Goal: Download file/media

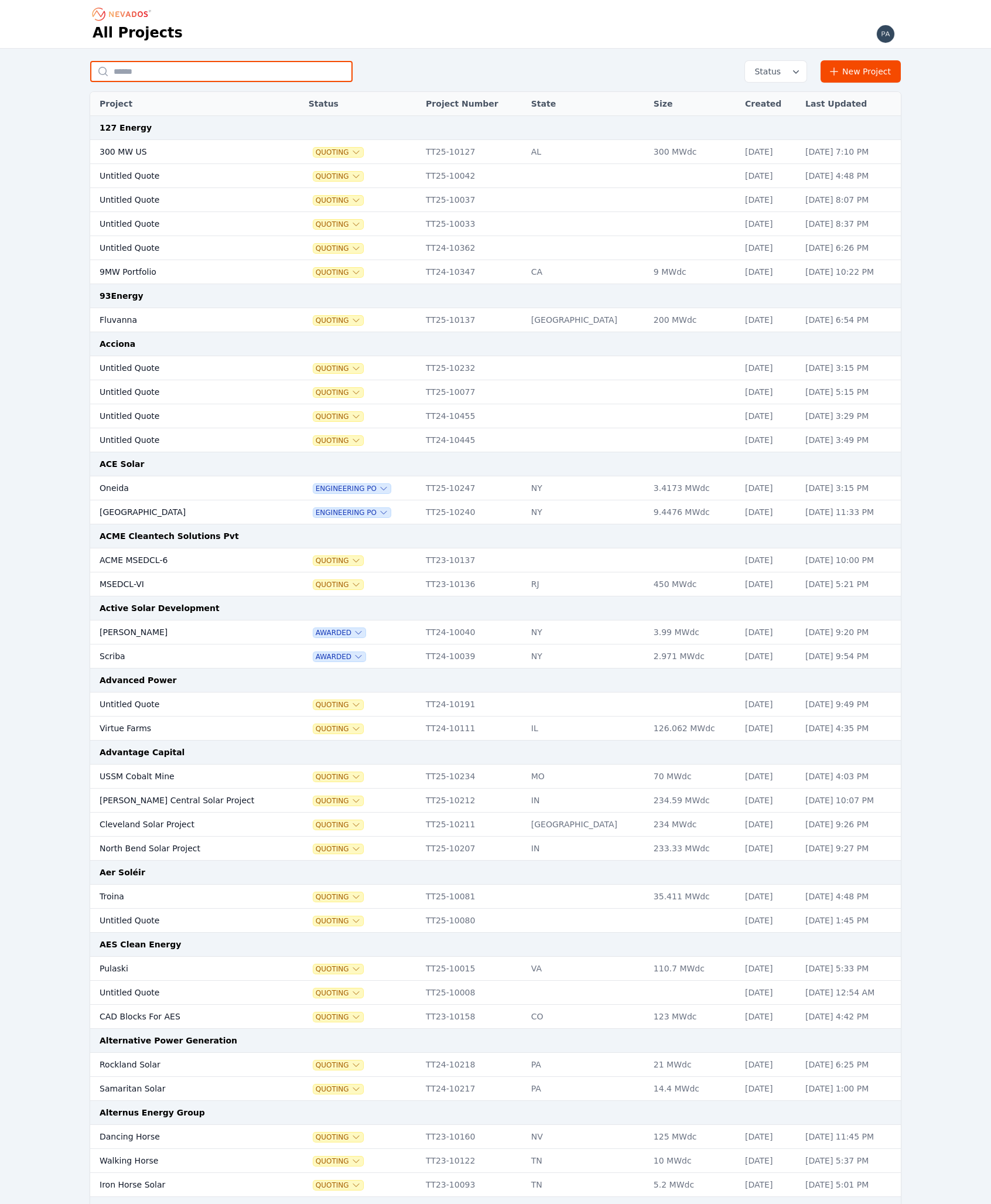
click at [327, 75] on input "text" at bounding box center [221, 71] width 263 height 21
type input "****"
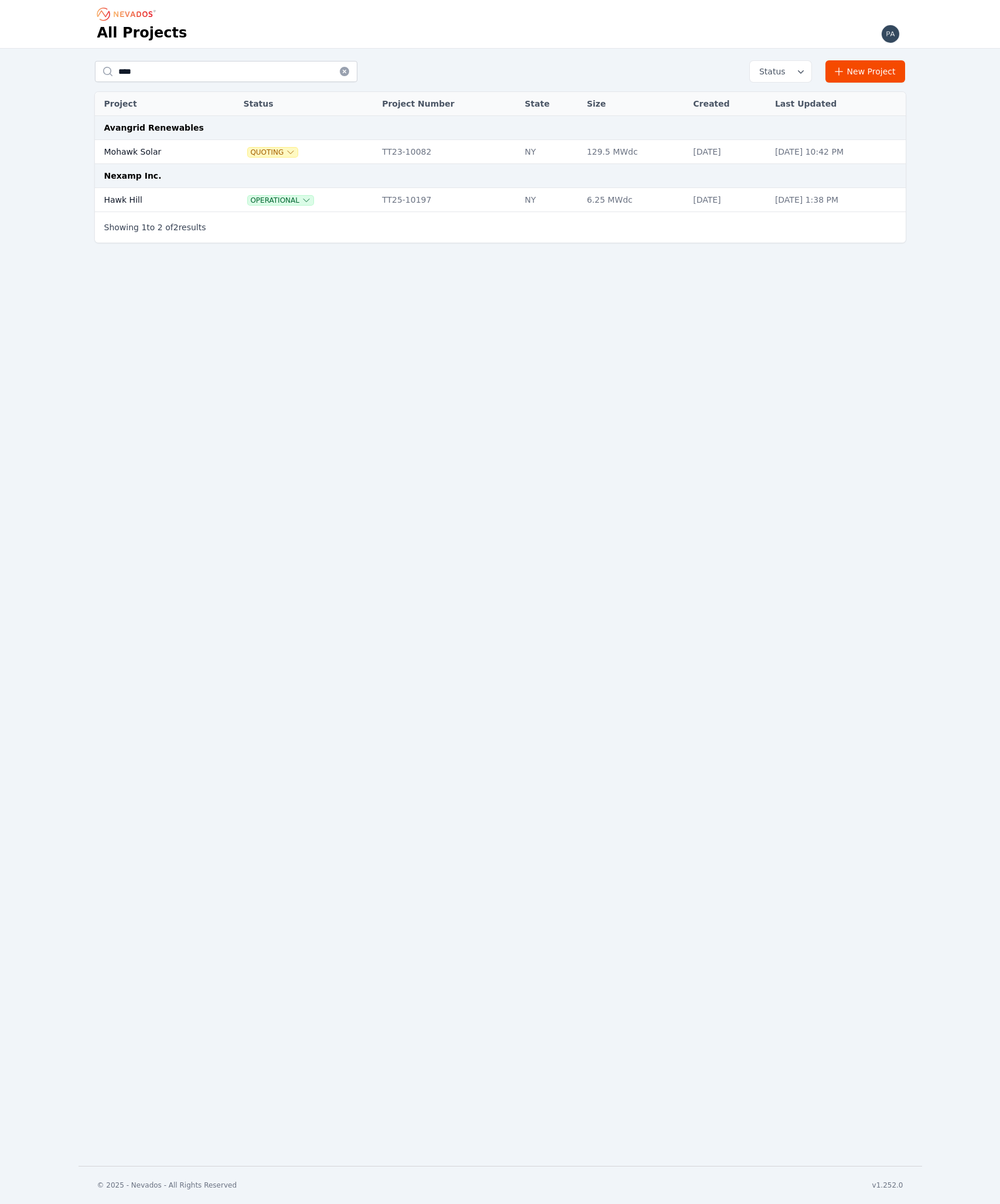
click at [151, 191] on td "Hawk Hill" at bounding box center [156, 200] width 123 height 24
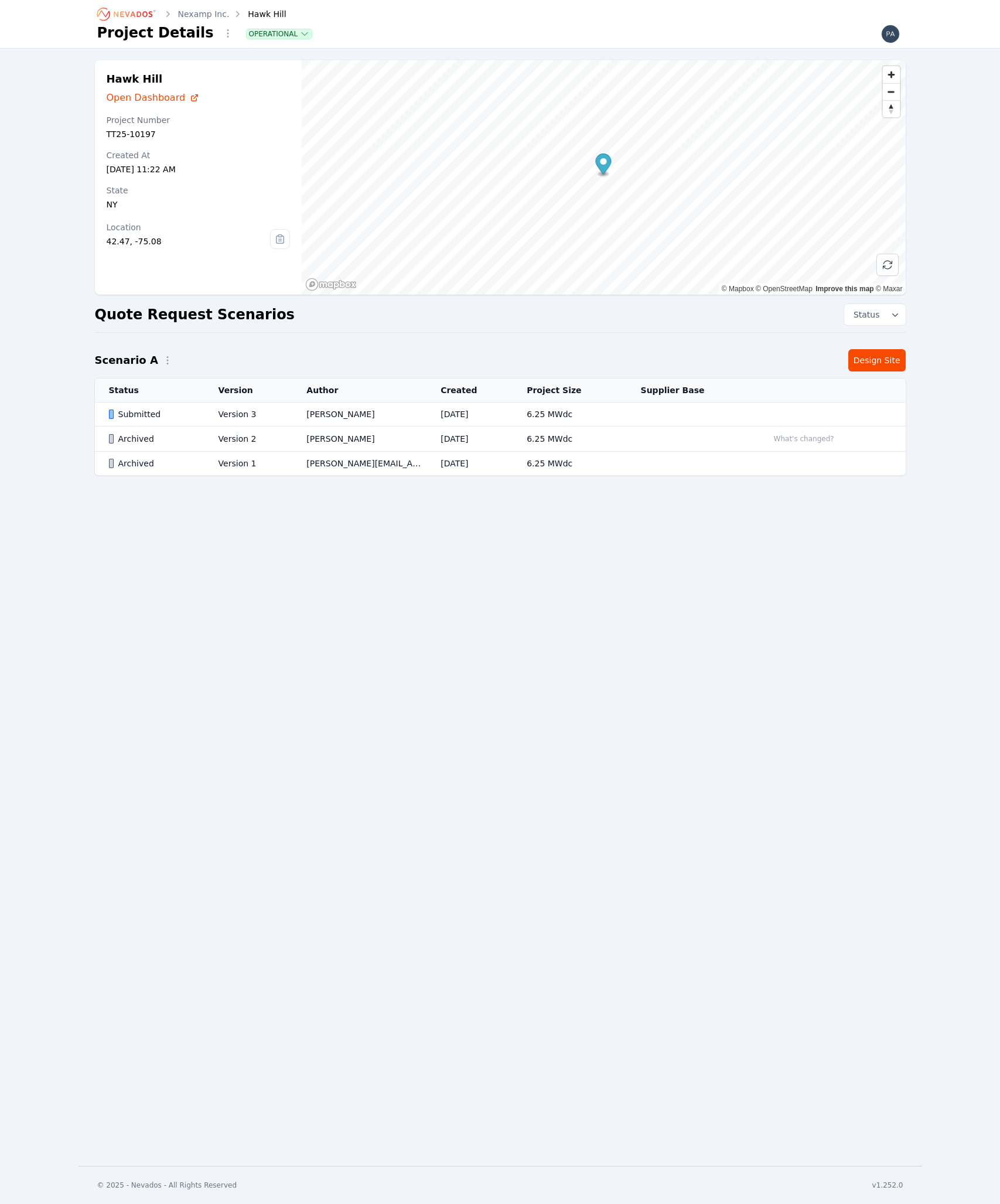
click at [859, 358] on link "Design Site" at bounding box center [877, 361] width 57 height 23
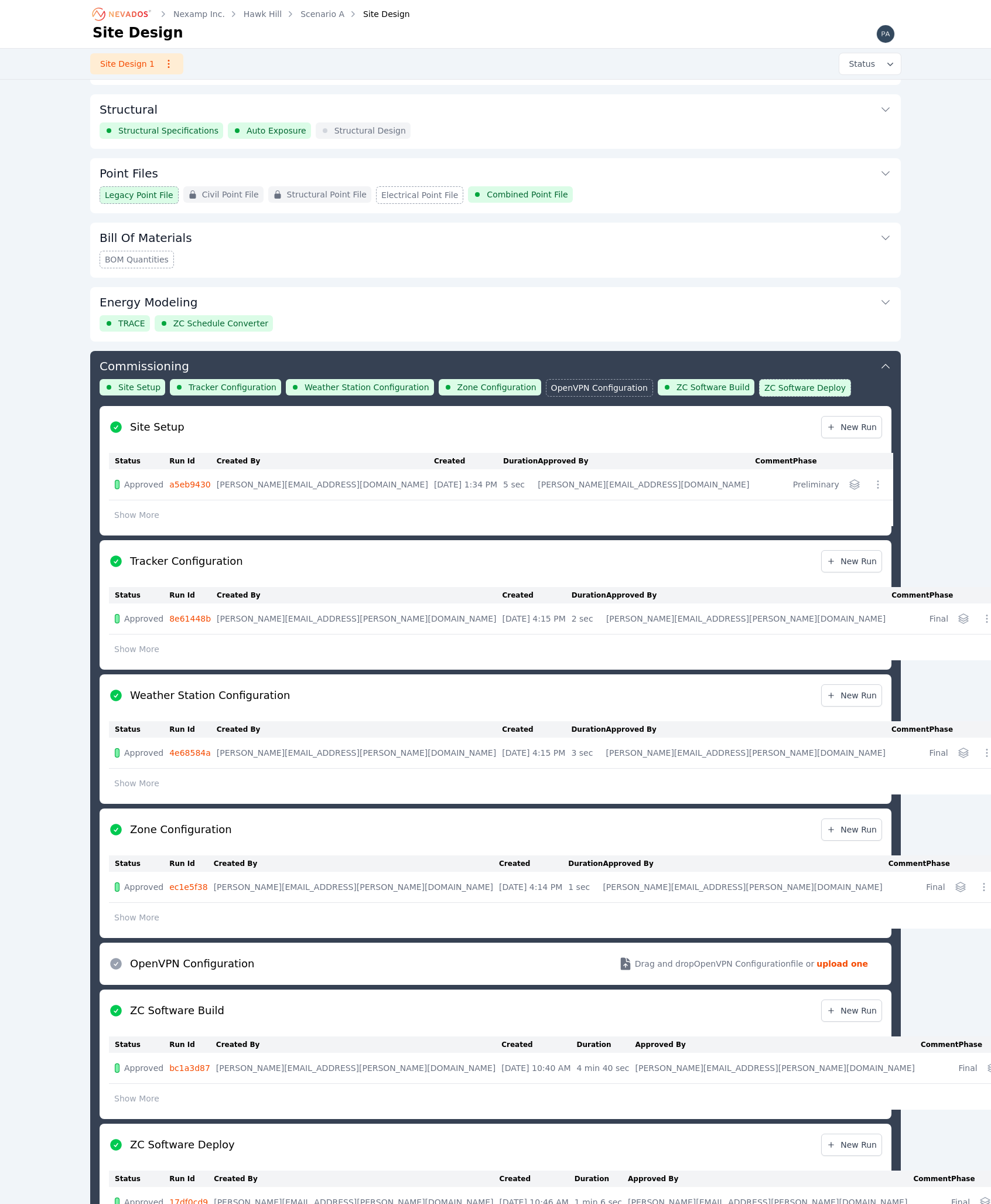
scroll to position [203, 0]
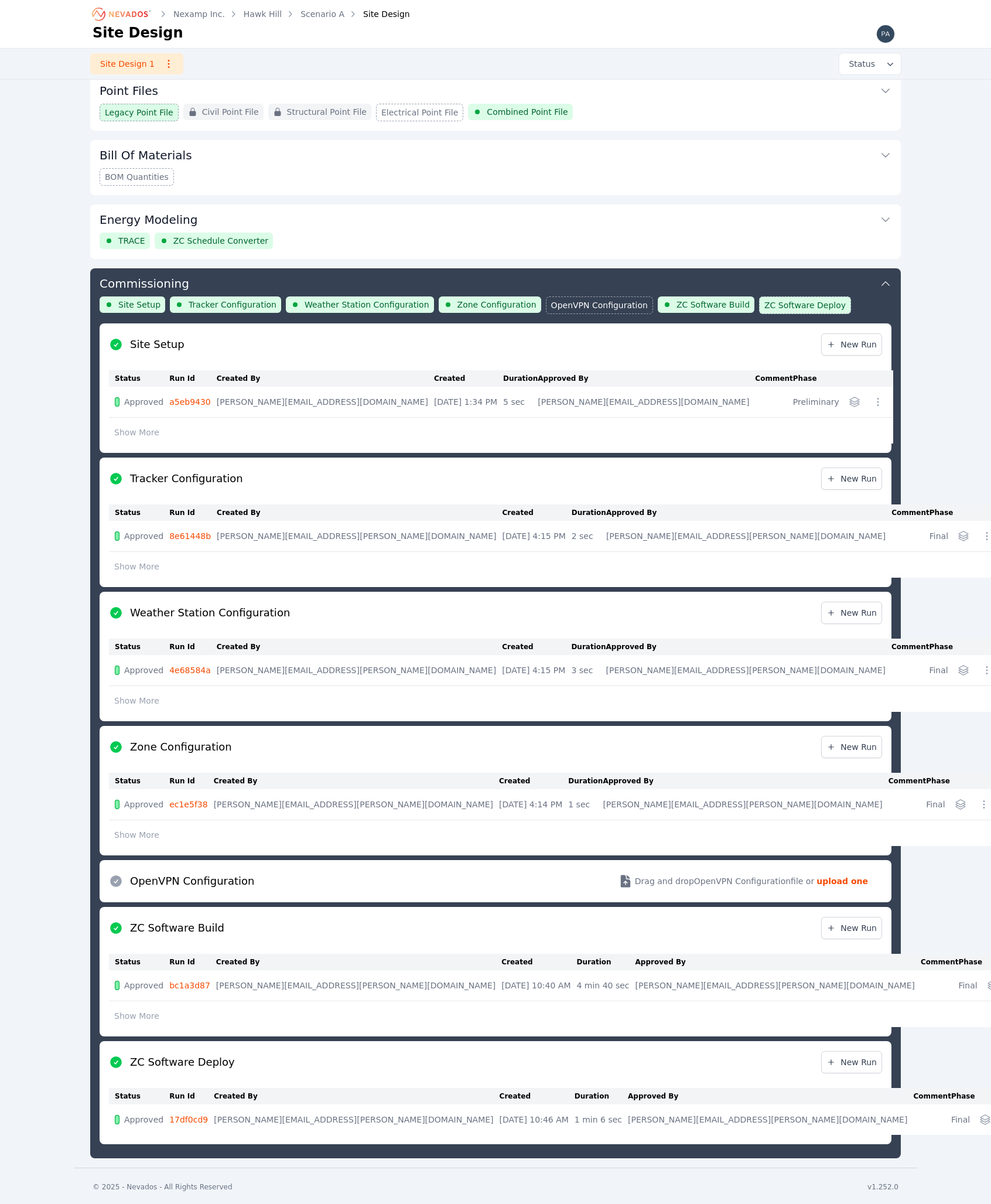
click at [55, 739] on div "Nexamp Inc. Hawk Hill Scenario A Site Design Site Design Site Design 1 Status D…" at bounding box center [495, 482] width 991 height 1371
click at [143, 115] on span "Legacy Point File" at bounding box center [139, 113] width 68 height 12
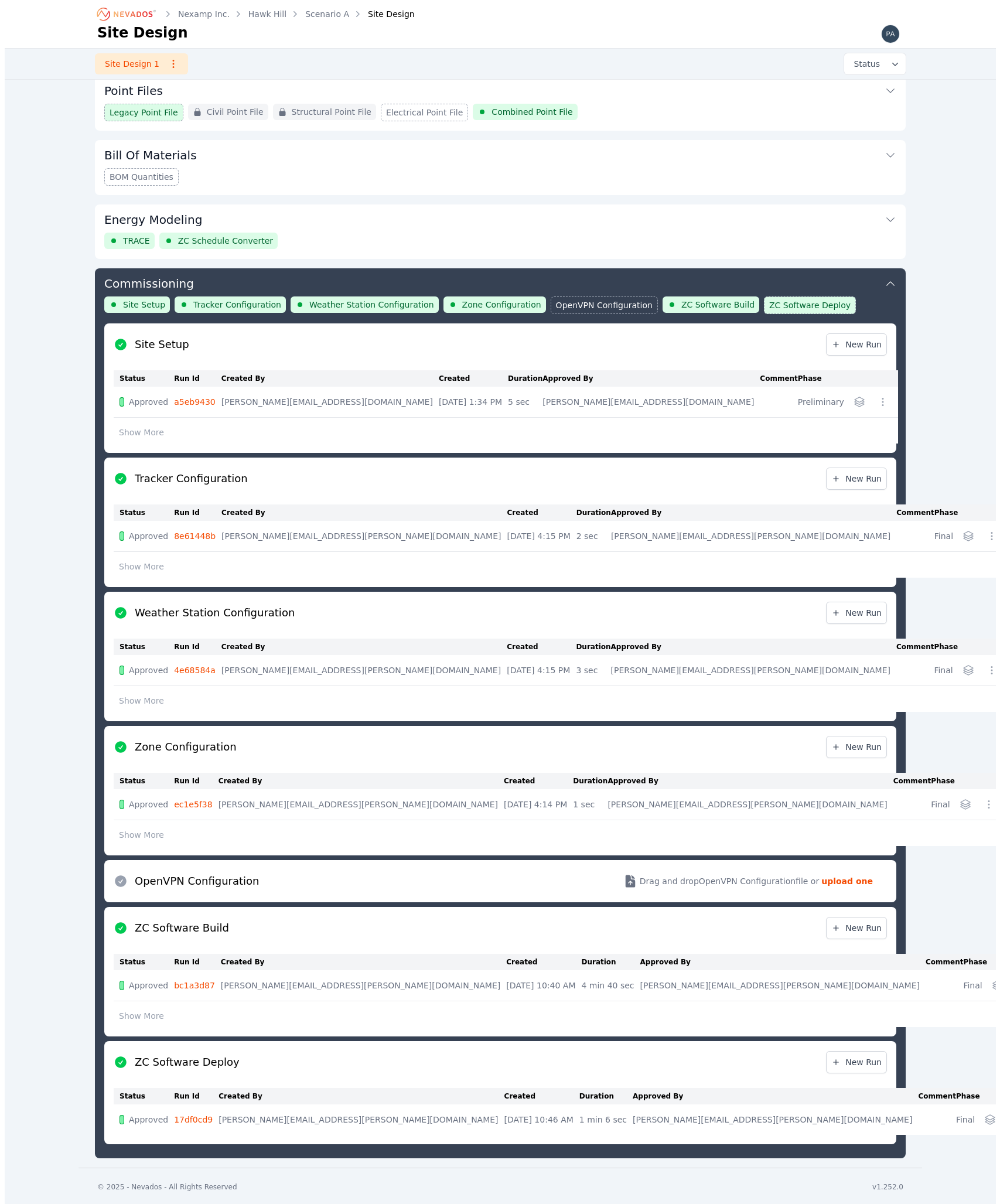
scroll to position [0, 0]
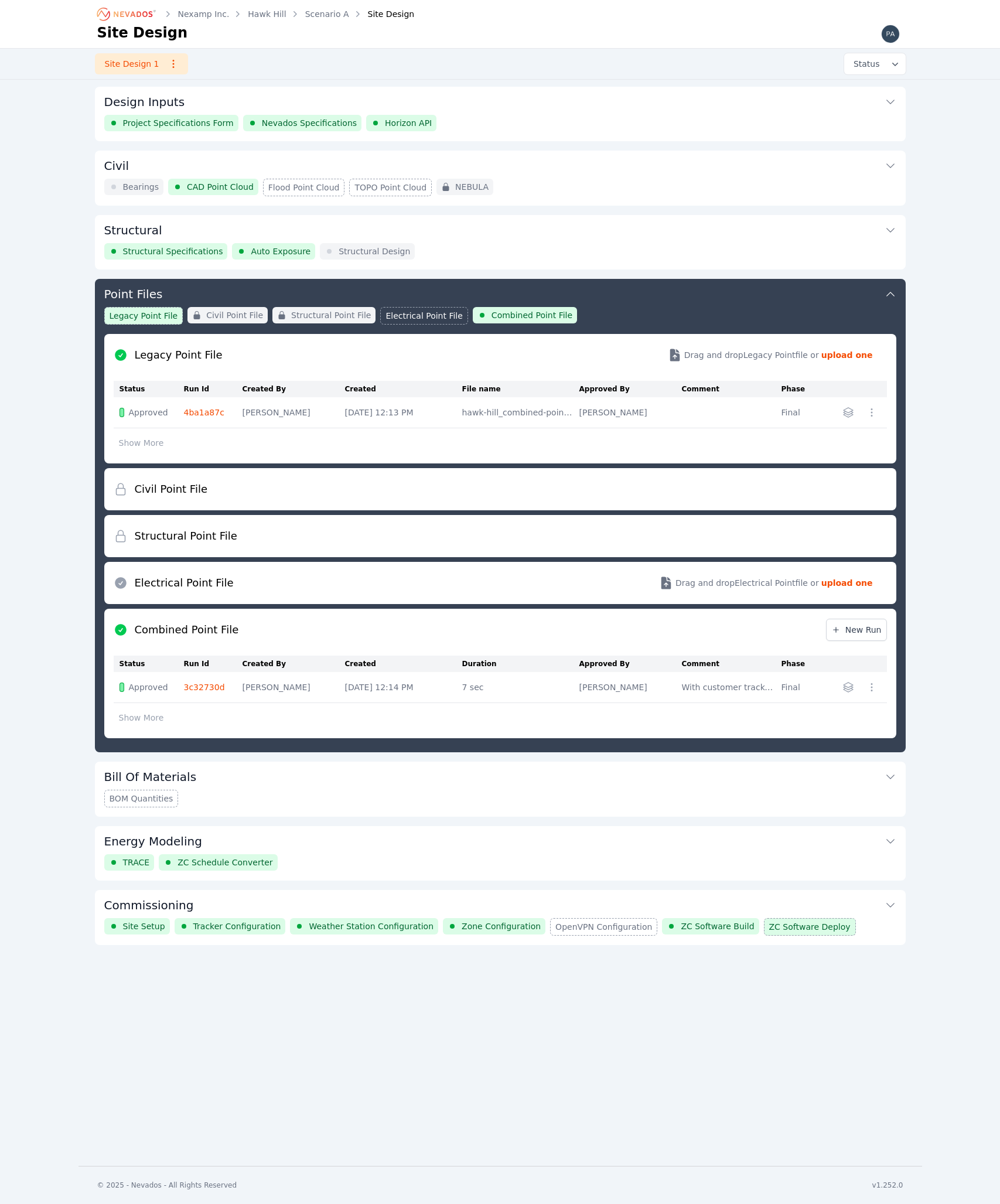
click at [192, 410] on link "4ba1a87c" at bounding box center [204, 412] width 41 height 10
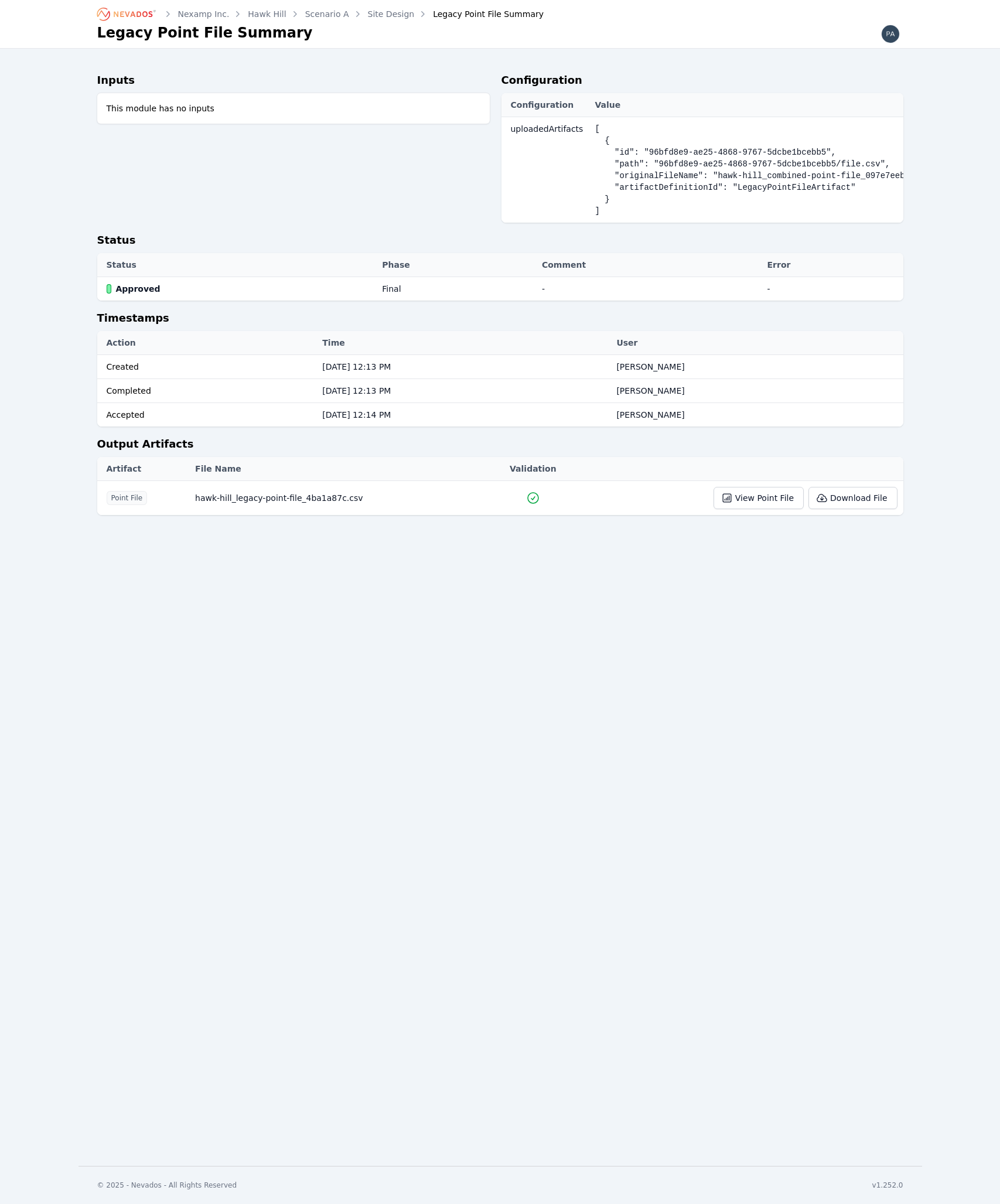
click at [827, 498] on icon at bounding box center [822, 498] width 12 height 12
click at [856, 502] on button "Download File" at bounding box center [853, 498] width 88 height 23
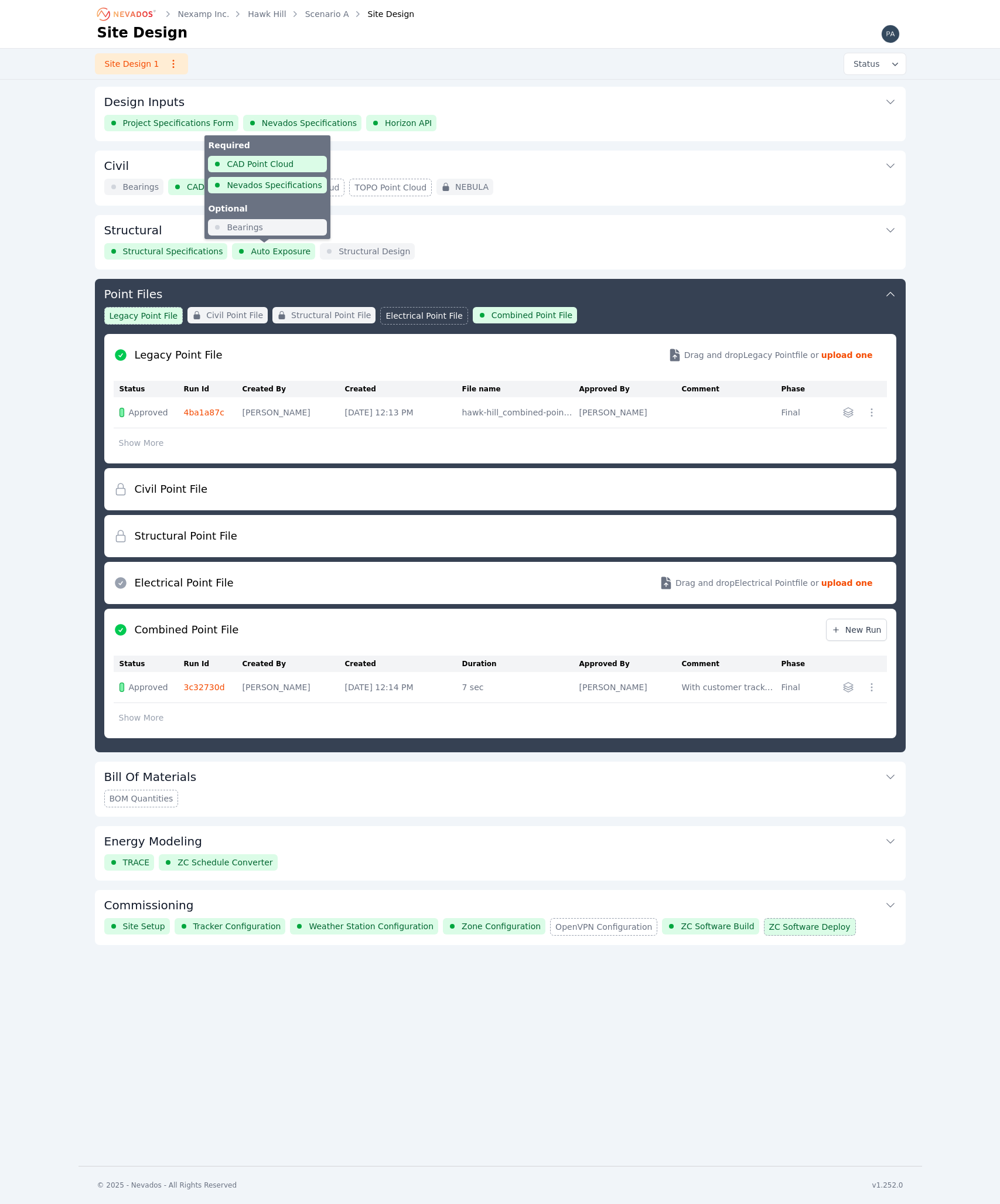
click at [275, 246] on span "Auto Exposure" at bounding box center [280, 252] width 60 height 12
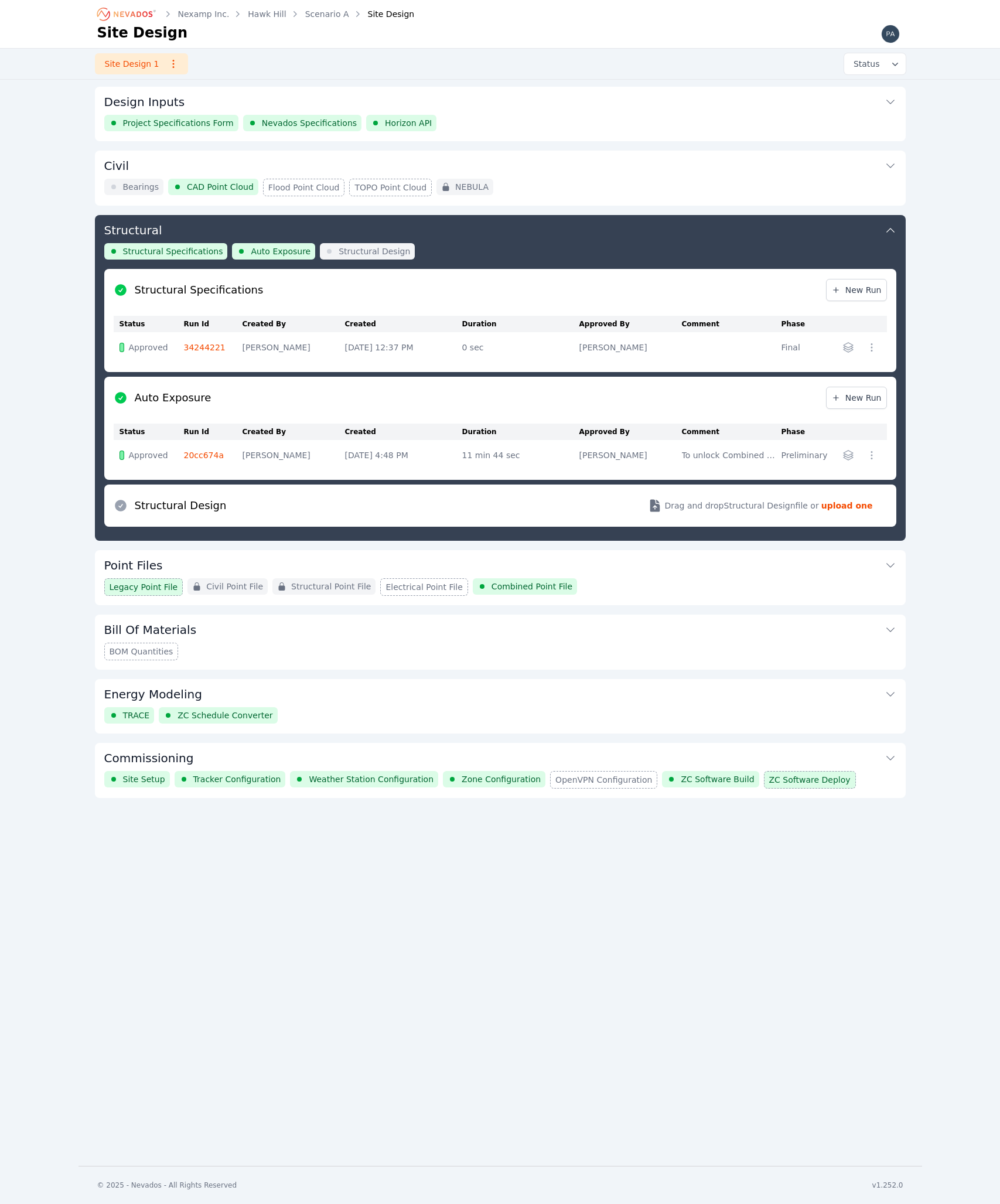
click at [187, 454] on link "20cc674a" at bounding box center [204, 455] width 41 height 10
